Goal: Navigation & Orientation: Find specific page/section

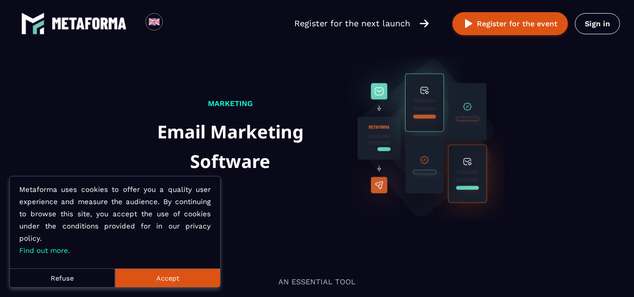
drag, startPoint x: 177, startPoint y: 280, endPoint x: 167, endPoint y: 174, distance: 106.4
click at [177, 279] on button "Accept" at bounding box center [167, 277] width 105 height 19
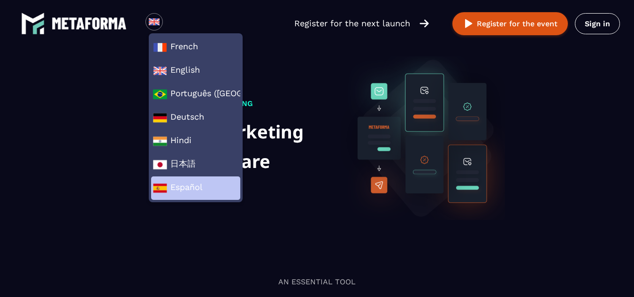
click at [173, 186] on span "Español" at bounding box center [195, 188] width 85 height 14
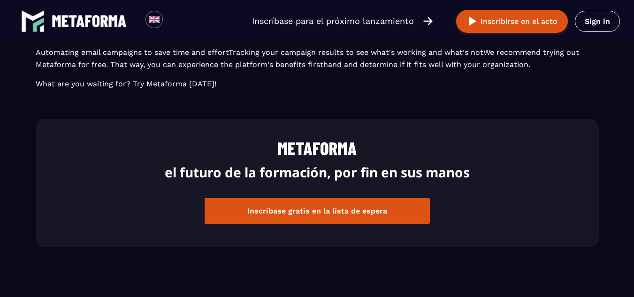
scroll to position [2720, 0]
